Goal: Task Accomplishment & Management: Manage account settings

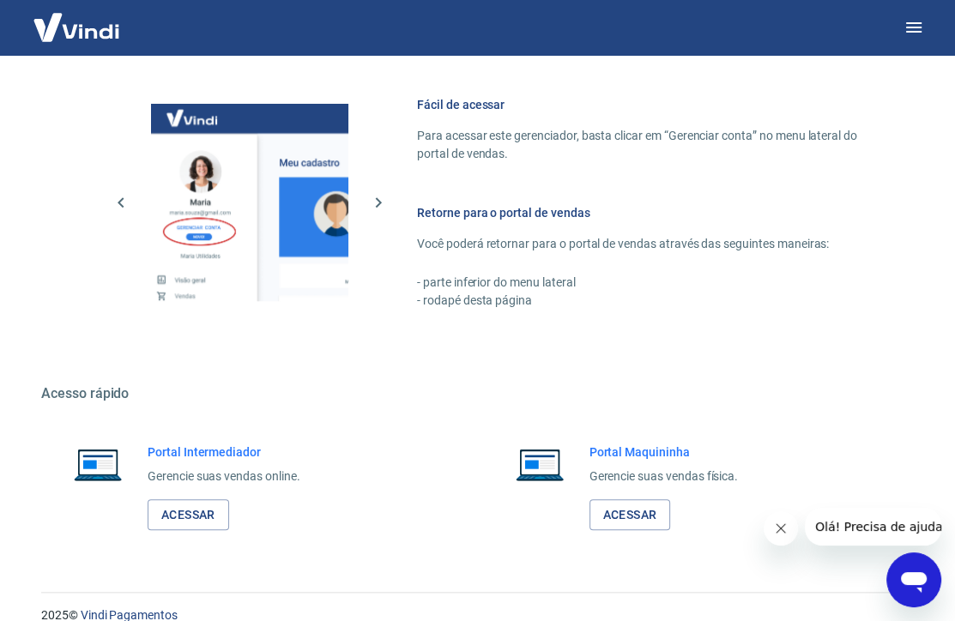
scroll to position [927, 0]
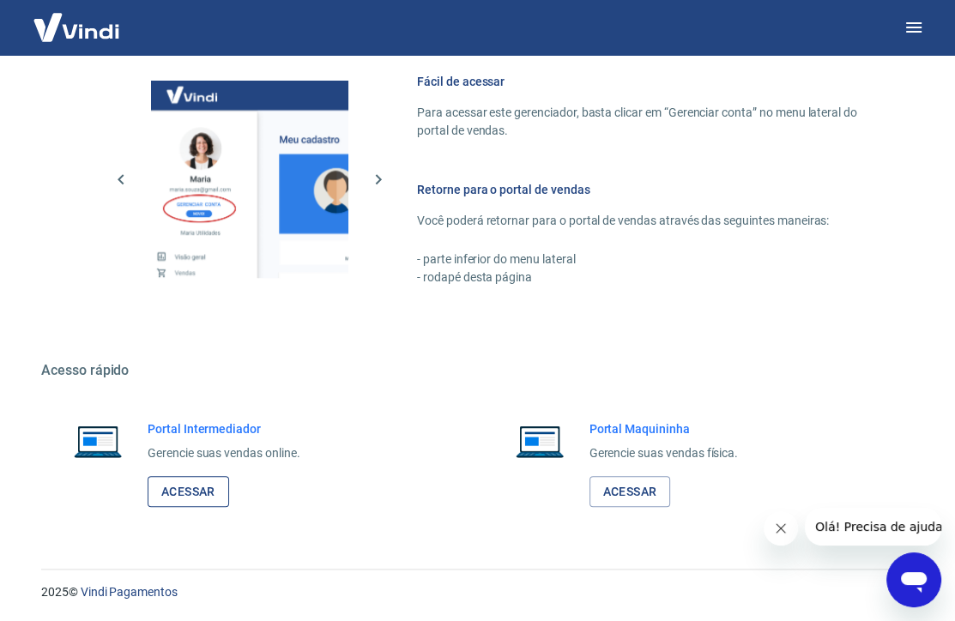
click at [189, 493] on link "Acessar" at bounding box center [189, 492] width 82 height 32
